Goal: Information Seeking & Learning: Learn about a topic

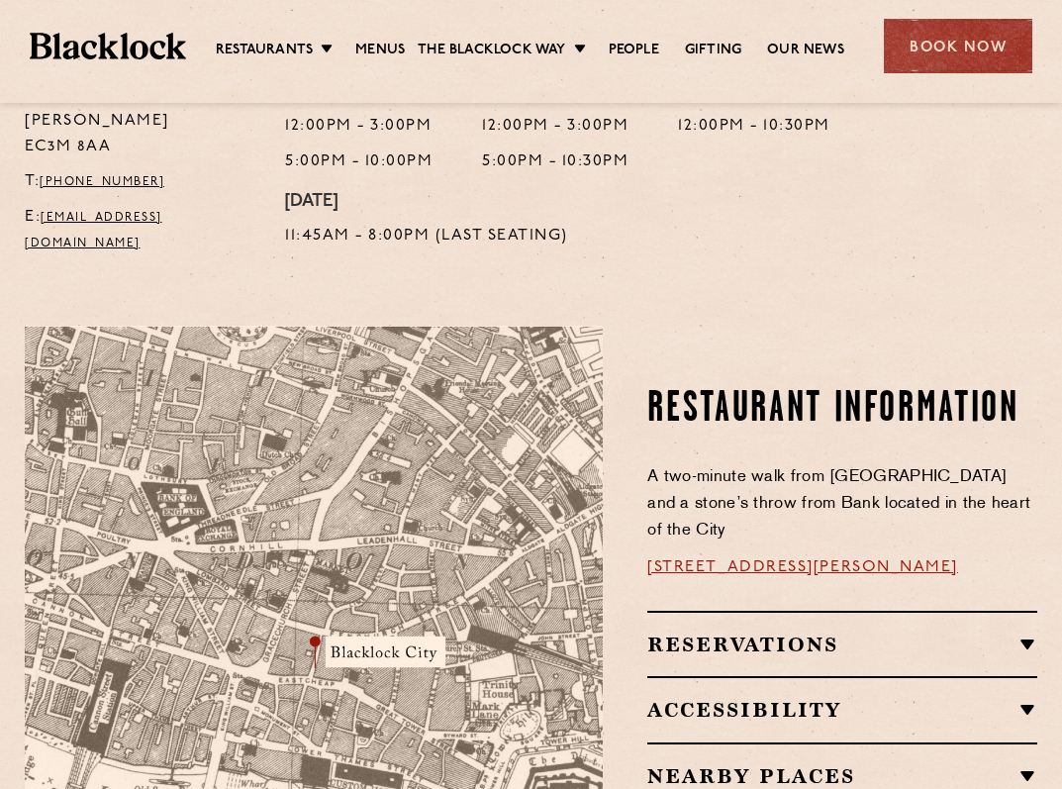
scroll to position [1089, 0]
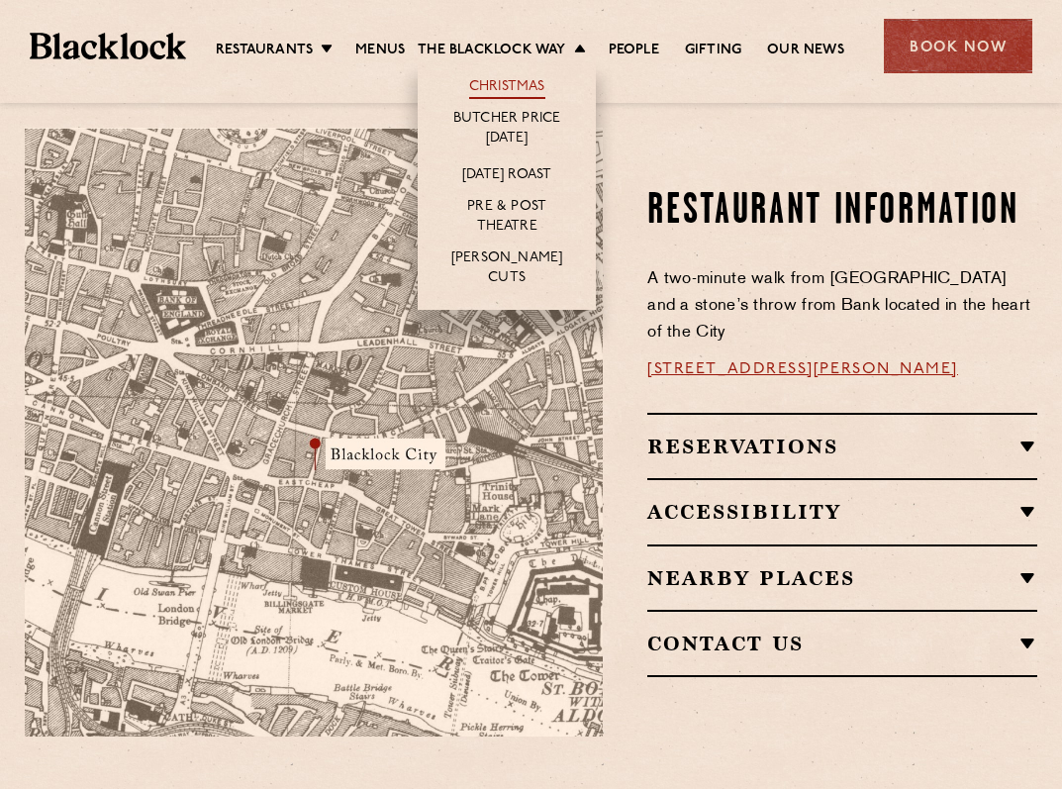
click at [496, 81] on link "Christmas" at bounding box center [507, 88] width 76 height 22
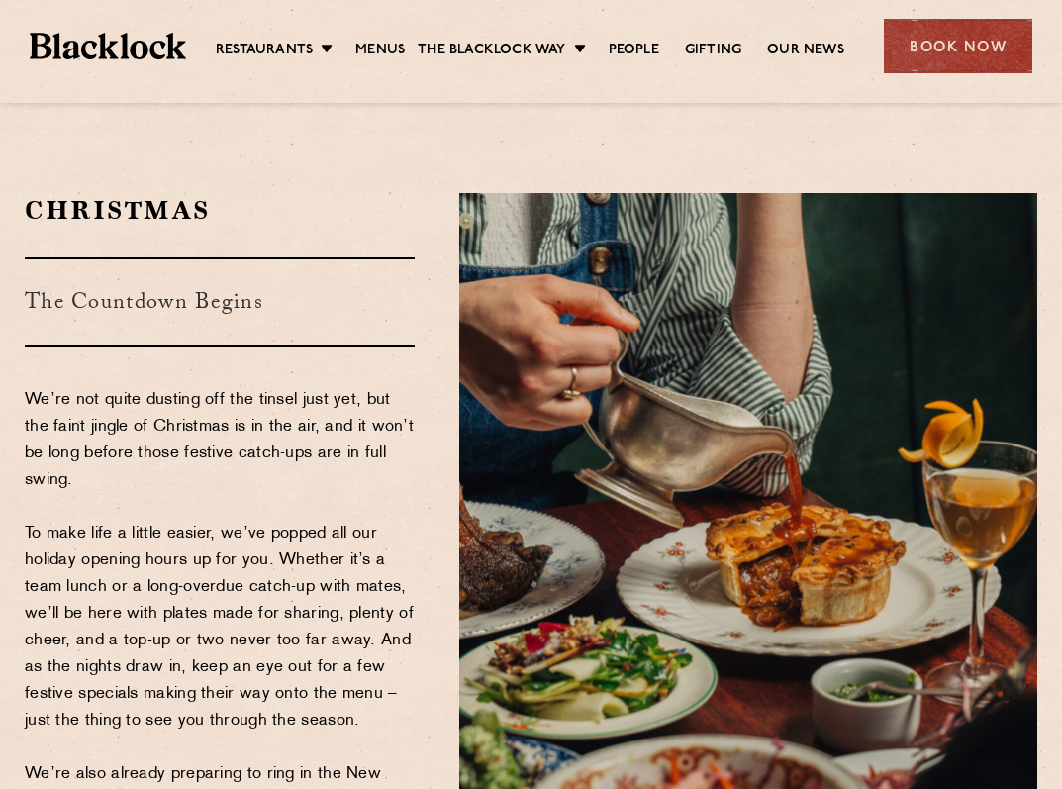
click at [322, 523] on p "We’re not quite dusting off the tinsel just yet, but the faint jingle of Christ…" at bounding box center [220, 627] width 390 height 481
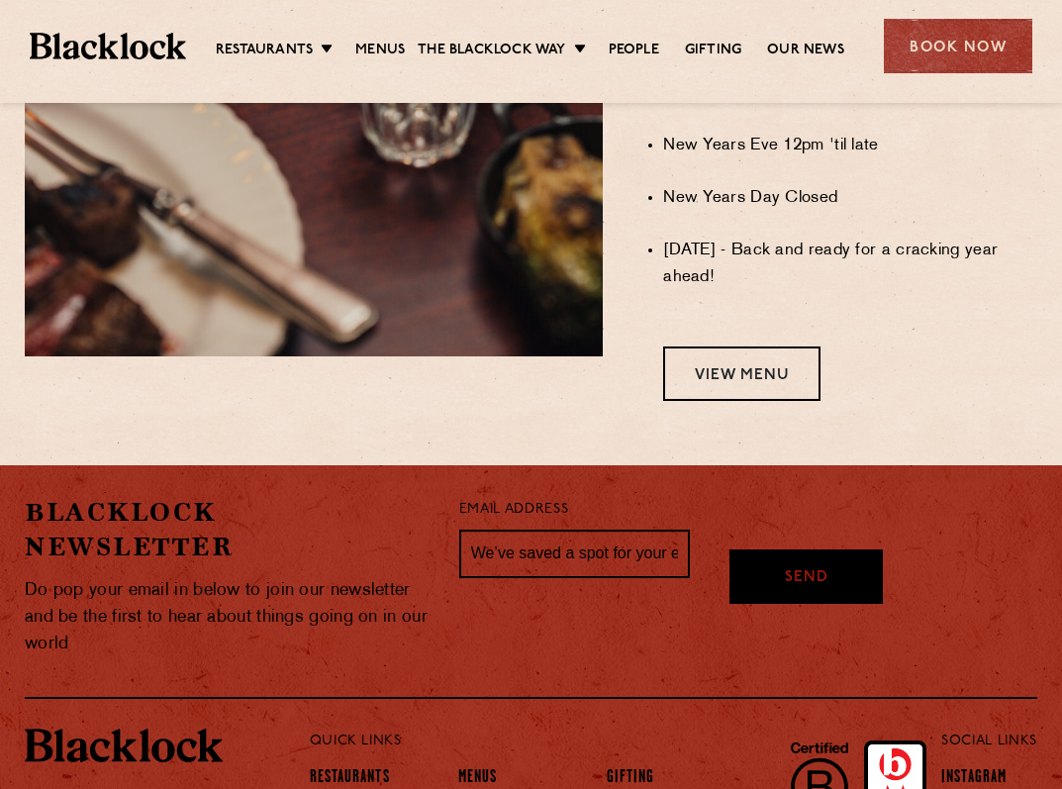
scroll to position [1875, 0]
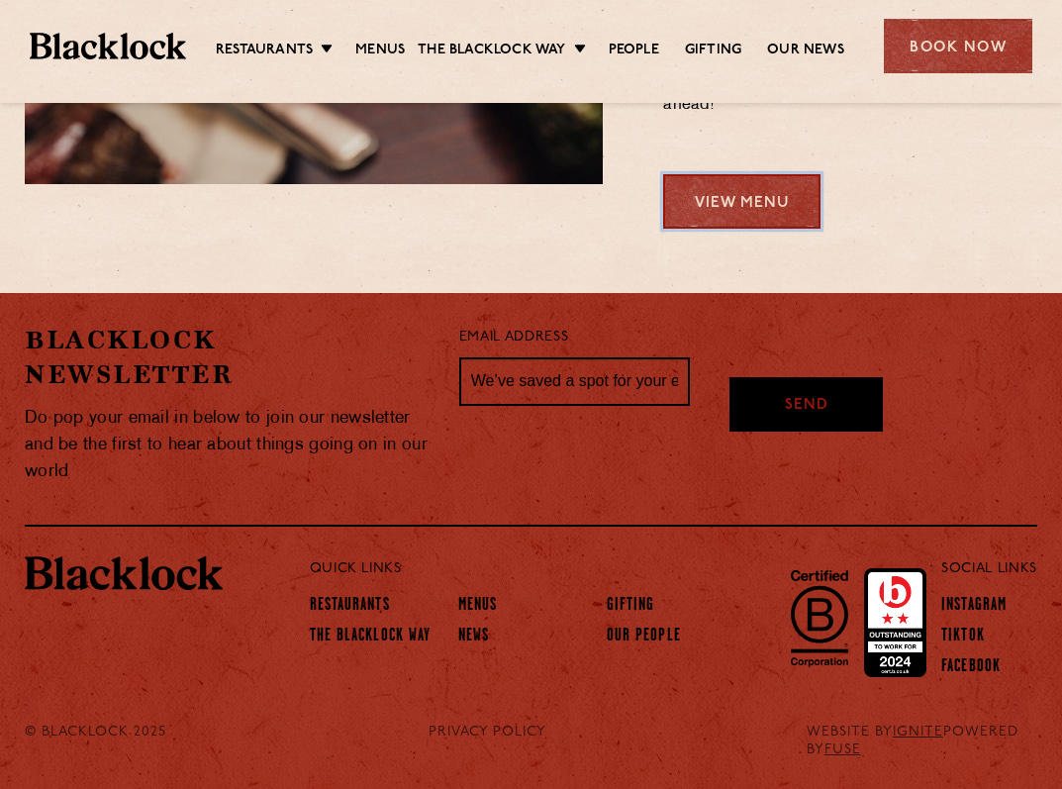
click at [741, 206] on link "View Menu" at bounding box center [741, 201] width 157 height 54
